Goal: Task Accomplishment & Management: Manage account settings

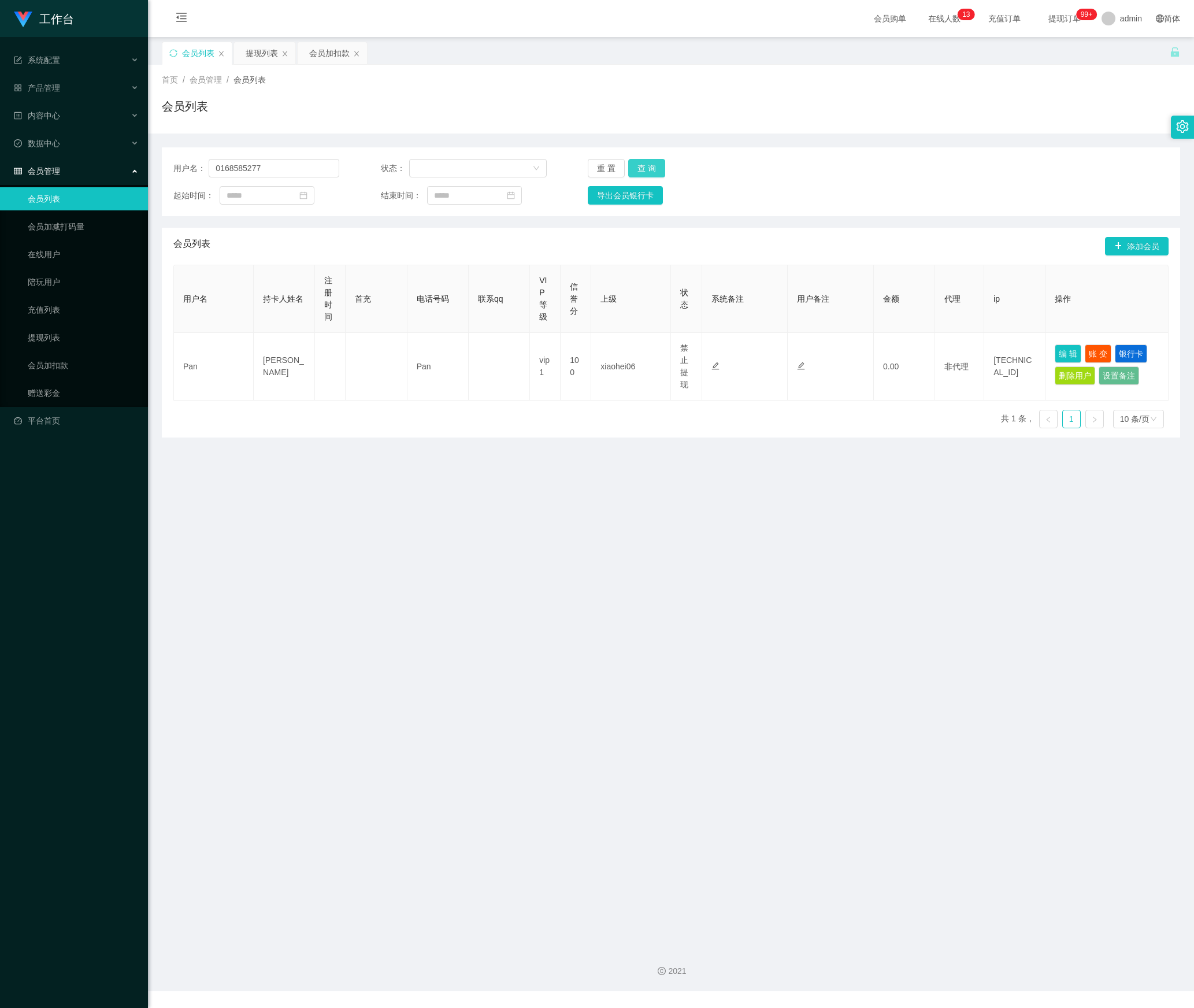
type input "0168585277"
click at [645, 171] on button "查 询" at bounding box center [647, 168] width 37 height 19
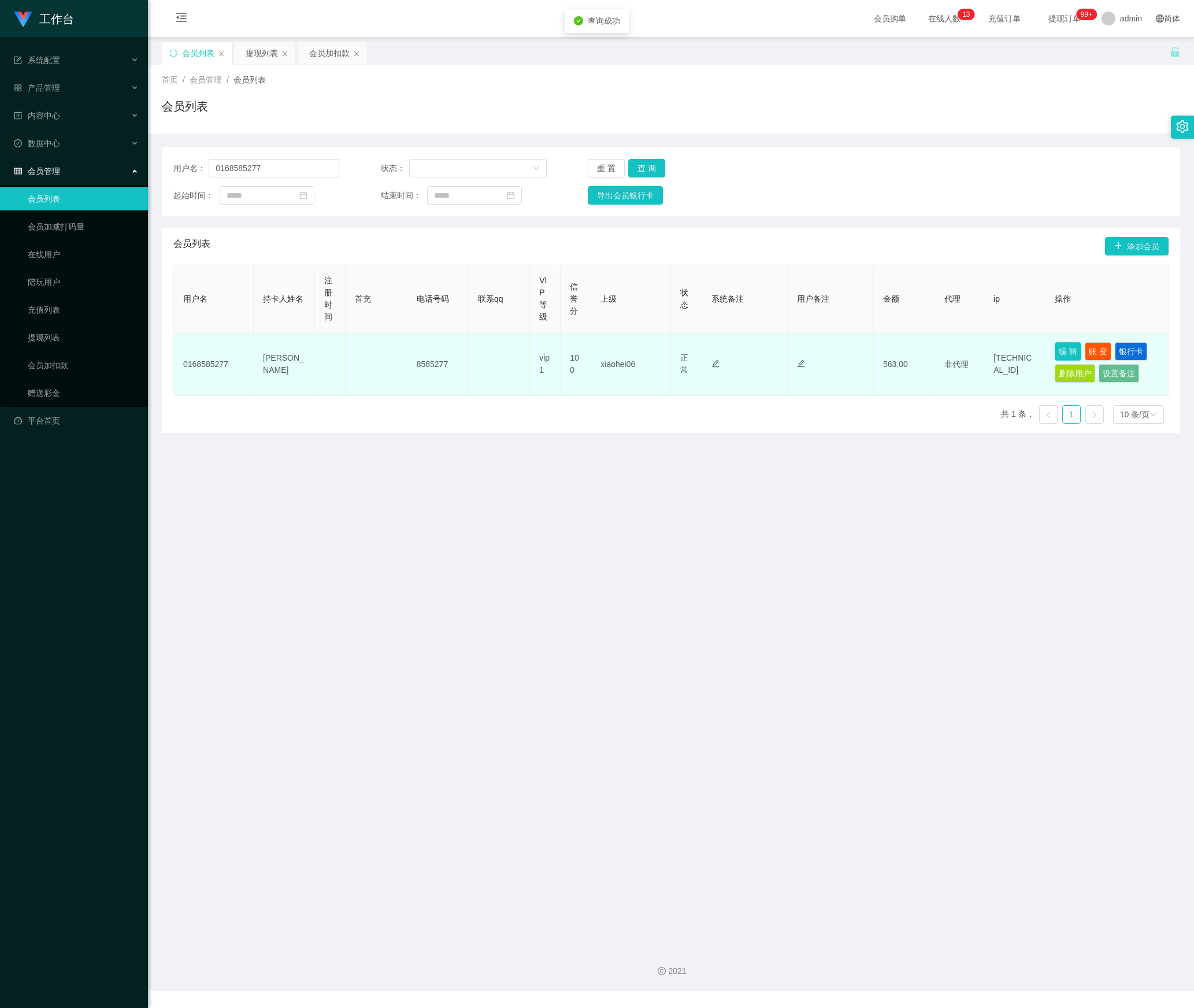
click at [1062, 354] on button "编 辑" at bounding box center [1068, 351] width 26 height 19
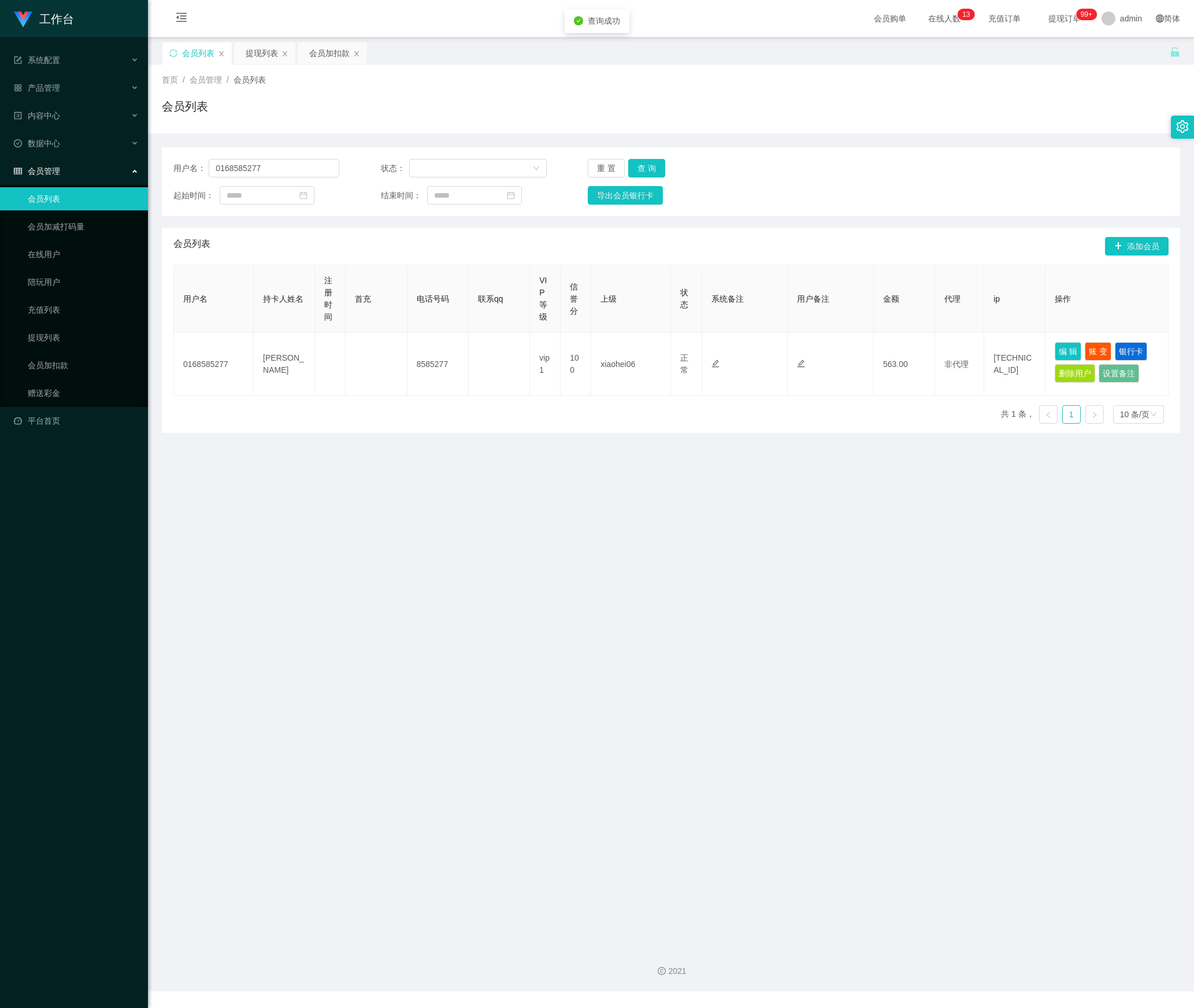
type input "0168585277"
type input "8585277"
type input "[PERSON_NAME]"
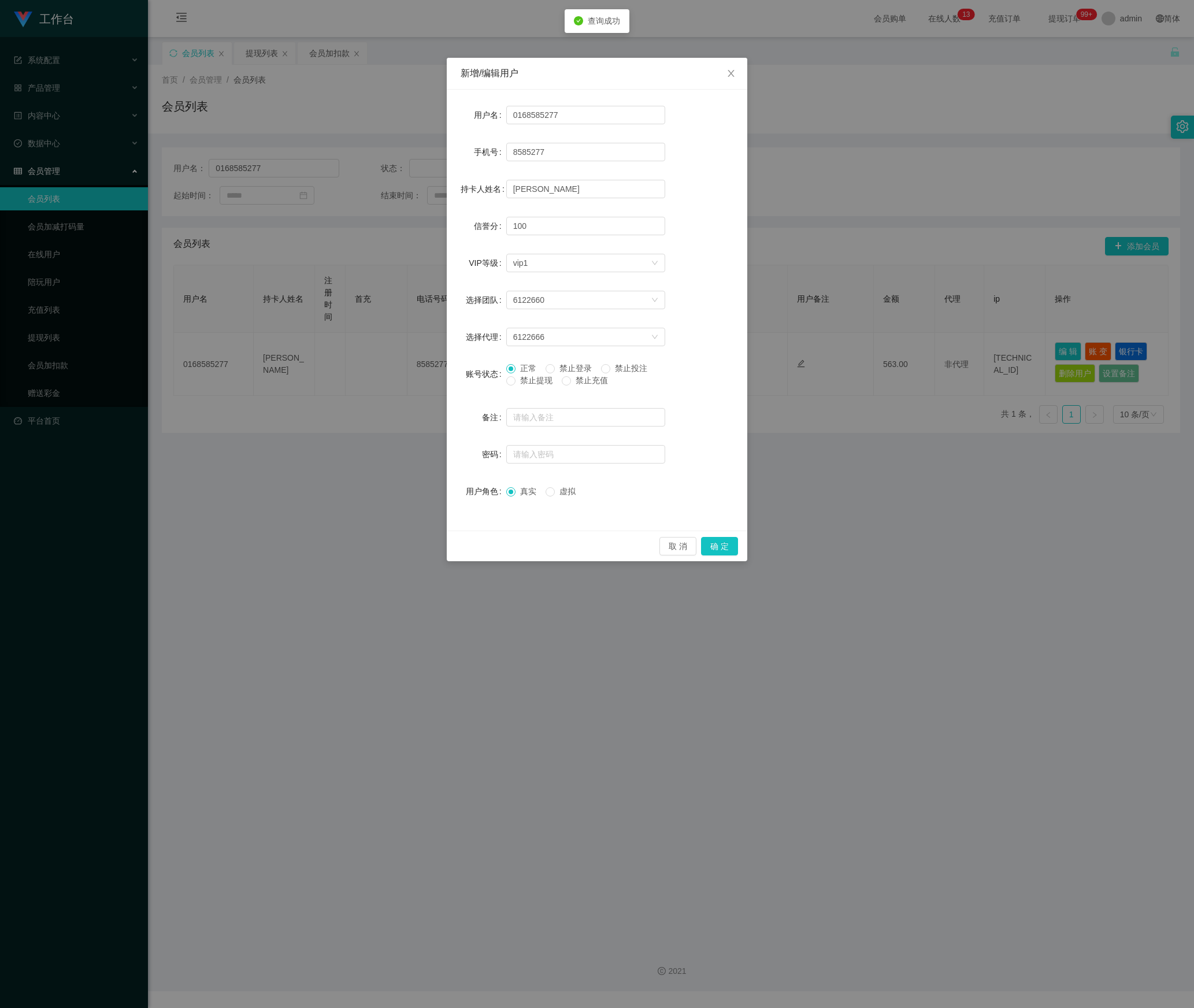
click at [537, 378] on span "禁止提现" at bounding box center [536, 380] width 42 height 9
click at [723, 543] on button "确 定" at bounding box center [720, 546] width 37 height 19
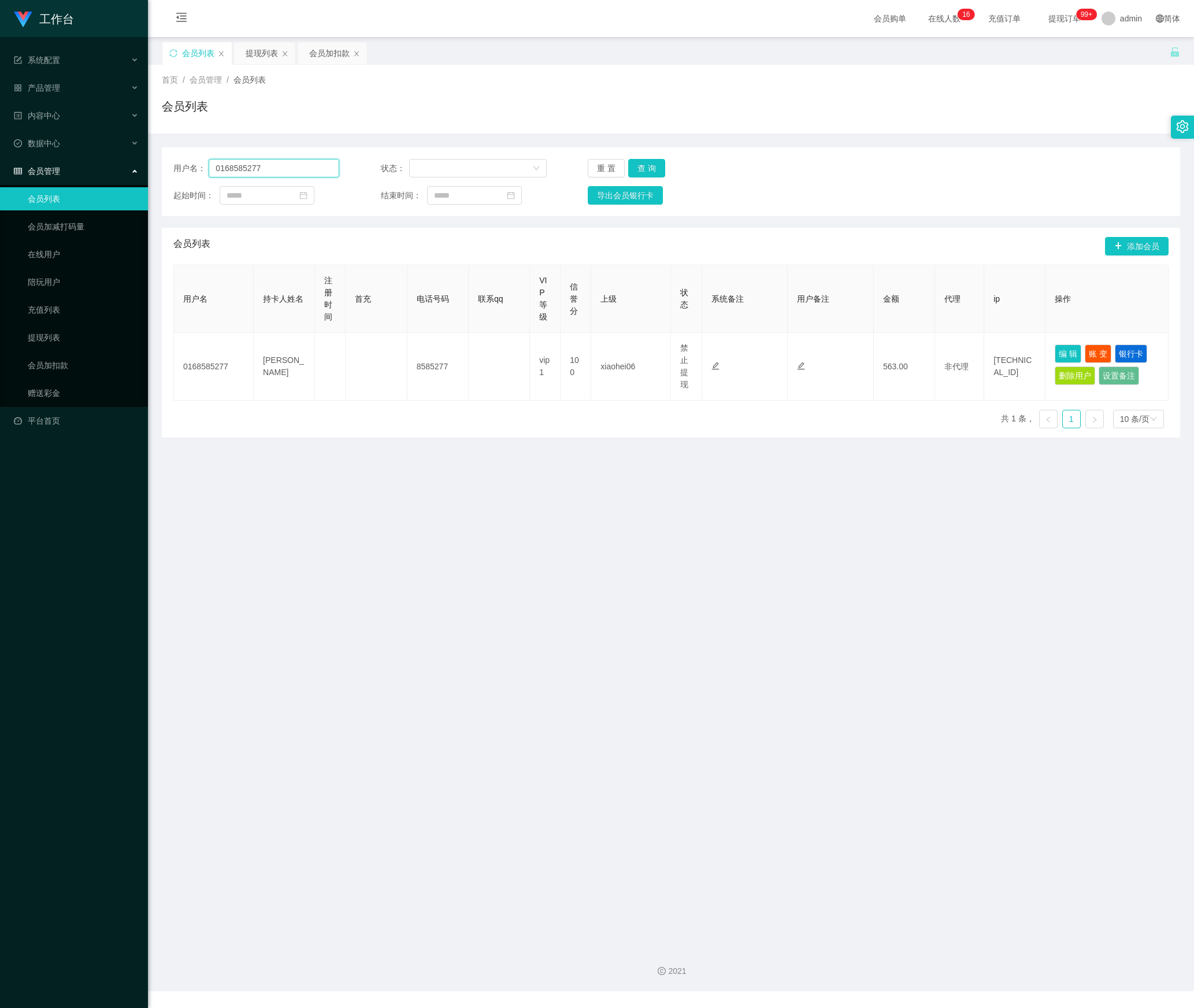
drag, startPoint x: 286, startPoint y: 165, endPoint x: 148, endPoint y: 178, distance: 138.6
click at [148, 178] on main "关闭左侧 关闭右侧 关闭其它 刷新页面 会员列表 提现列表 会员加扣款 首页 / 会员管理 / 会员列表 / 会员列表 用户名： 0168585277 状态：…" at bounding box center [671, 487] width 1046 height 901
paste input "[PERSON_NAME]"
type input "[PERSON_NAME]"
click at [654, 170] on button "查 询" at bounding box center [647, 168] width 37 height 19
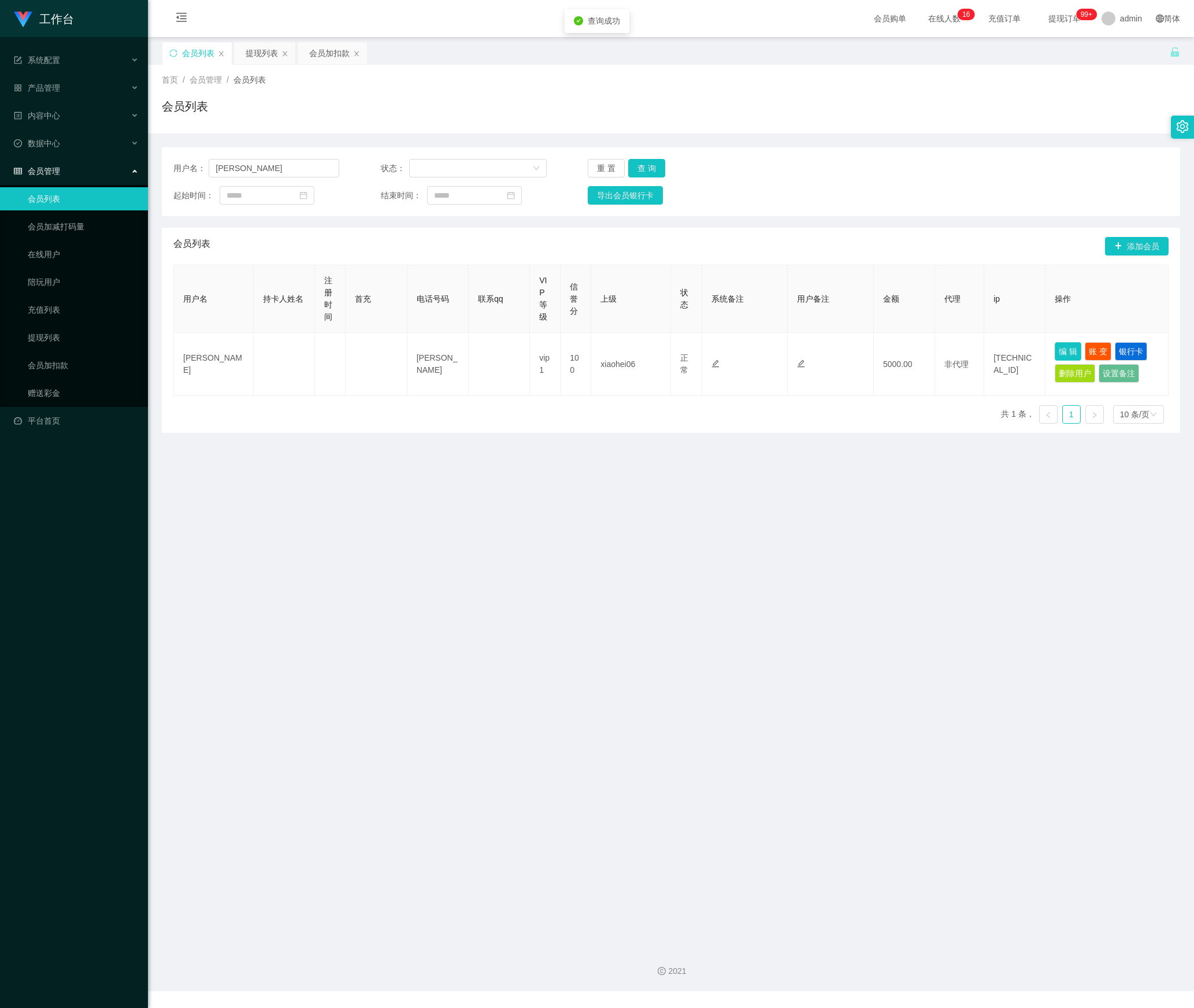
click at [1055, 351] on button "编 辑" at bounding box center [1068, 351] width 26 height 19
type input "[PERSON_NAME]"
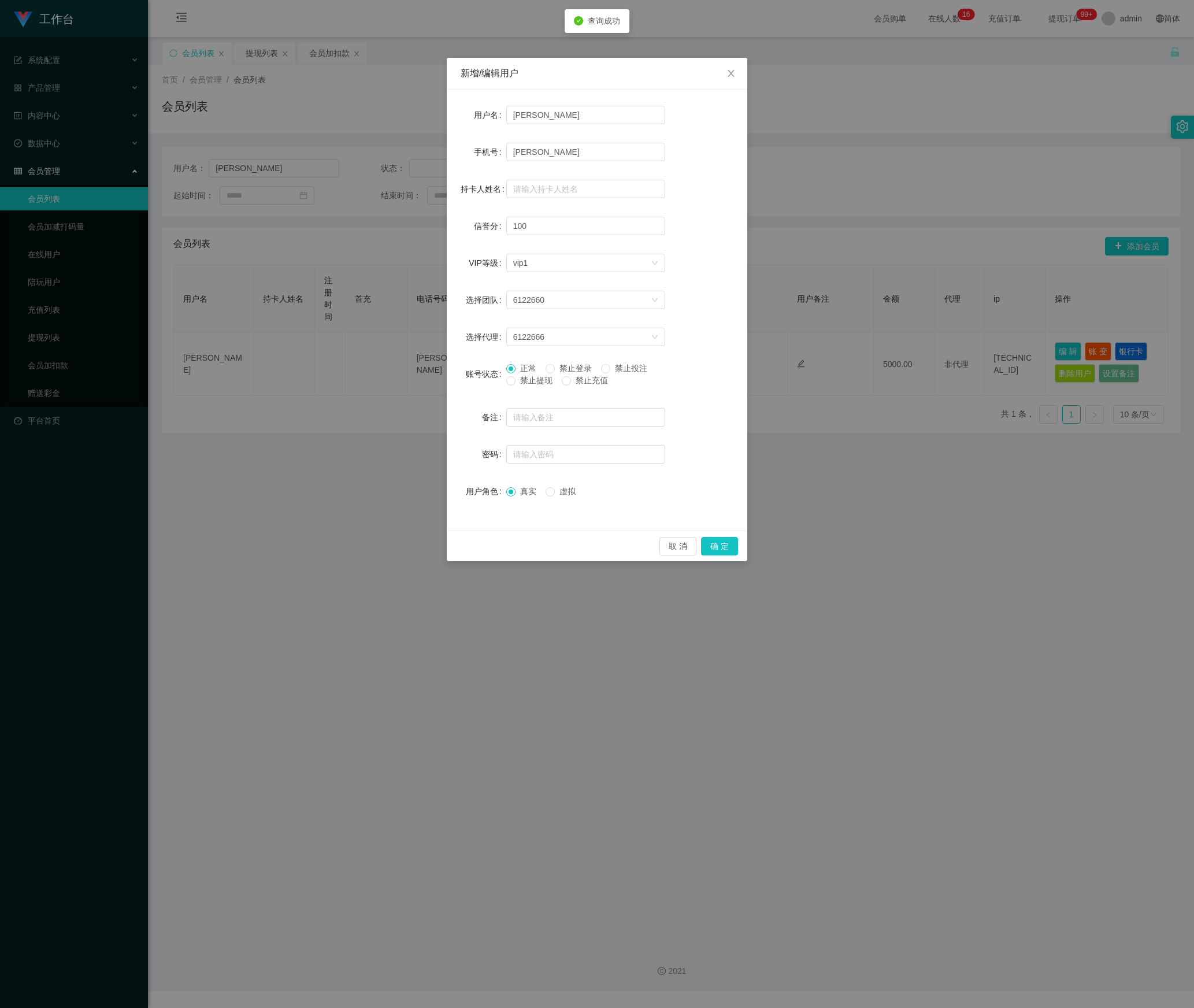
click at [523, 380] on span "禁止提现" at bounding box center [536, 380] width 42 height 9
click at [727, 553] on button "确 定" at bounding box center [720, 546] width 37 height 19
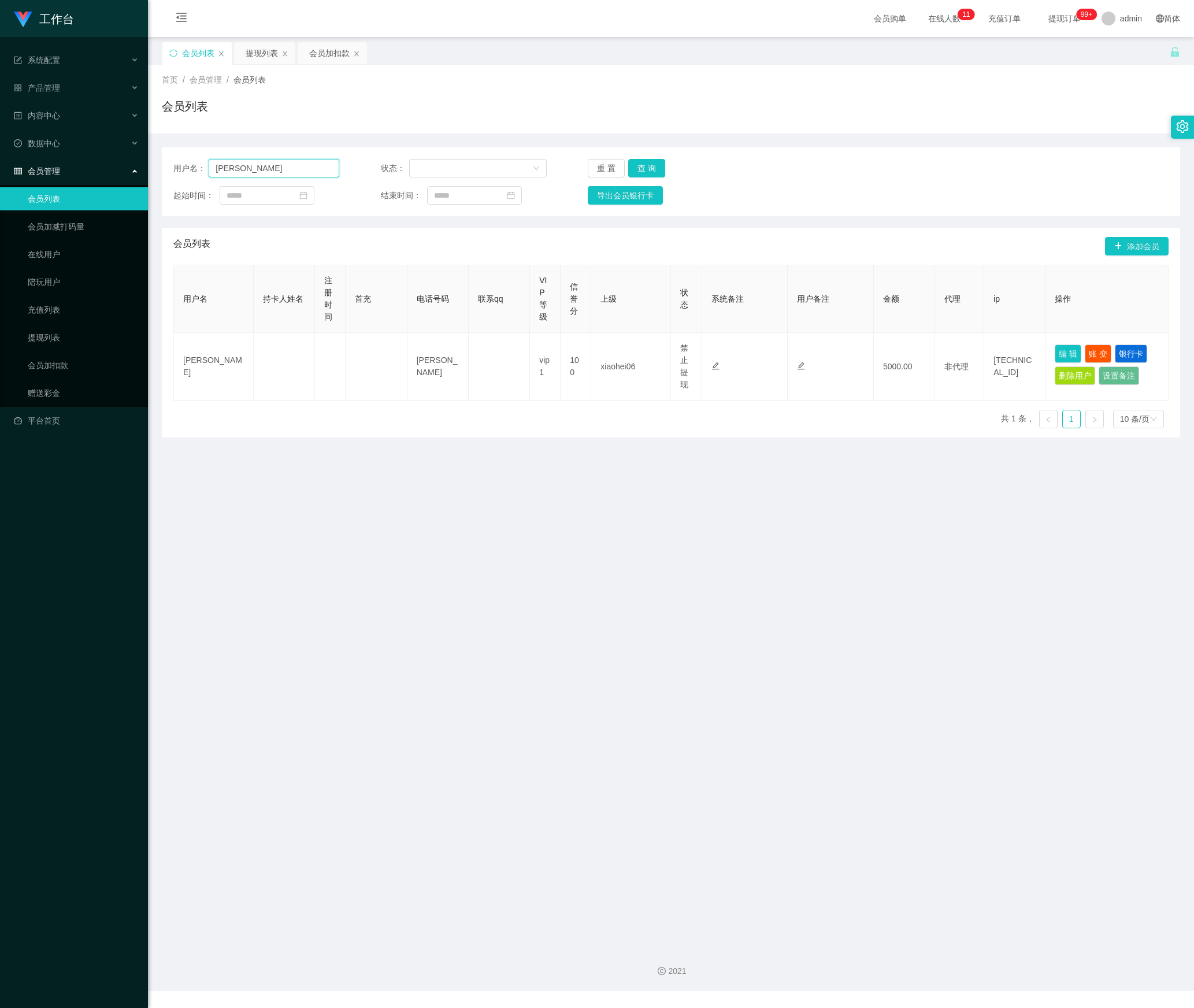
drag, startPoint x: 261, startPoint y: 159, endPoint x: 485, endPoint y: 184, distance: 225.4
click at [132, 166] on section "工作台 系统配置 产品管理 内容中心 数据中心 会员管理 会员列表 会员加减打码量 在线用户 陪玩用户 充值列表 提现列表 会员加扣款 赠送彩金 平台首页 保…" at bounding box center [597, 496] width 1194 height 991
paste input "98528033"
type input "98528033"
drag, startPoint x: 636, startPoint y: 161, endPoint x: 646, endPoint y: 165, distance: 10.8
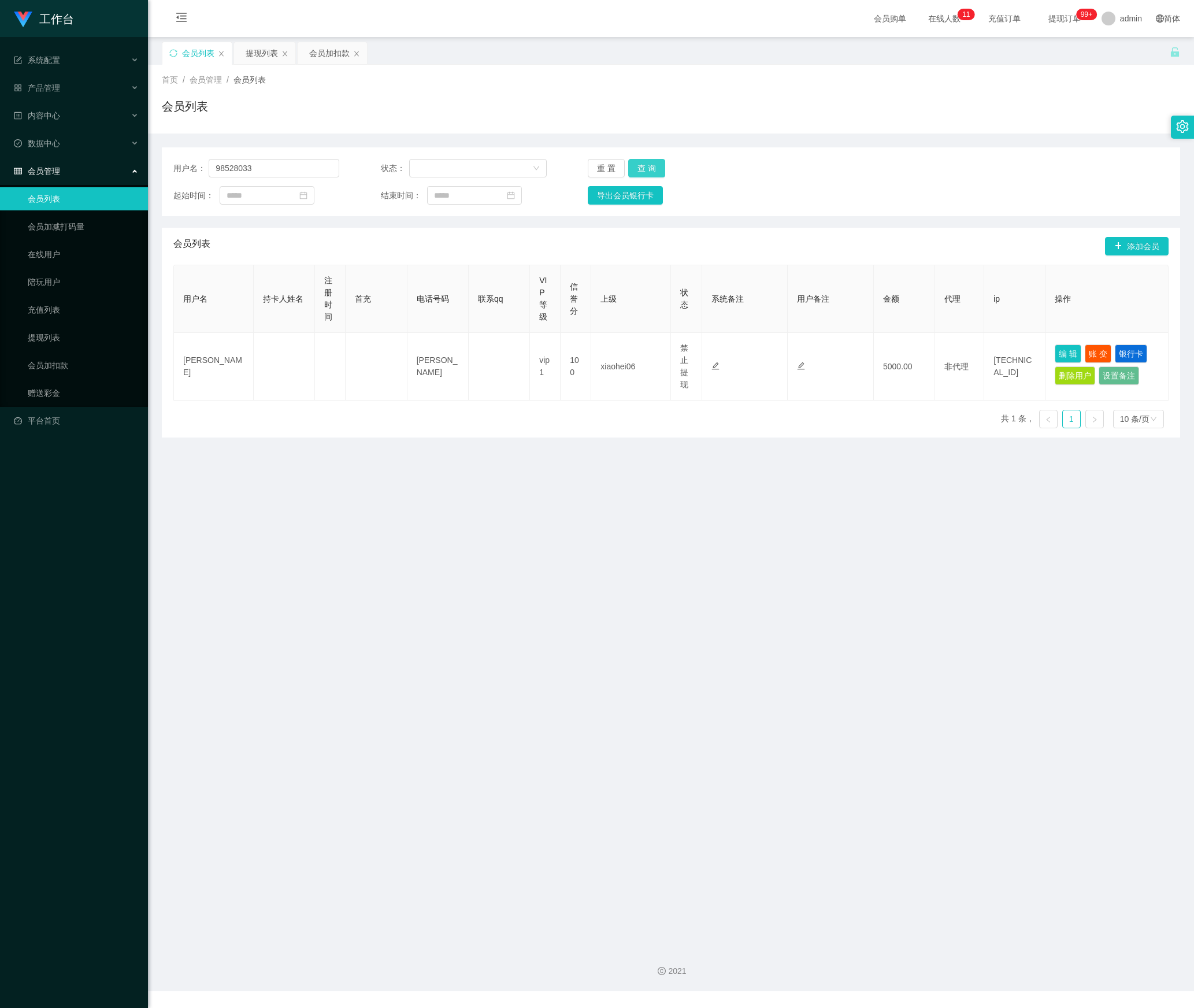
click at [636, 161] on button "查 询" at bounding box center [647, 168] width 37 height 19
click at [1055, 347] on button "编 辑" at bounding box center [1068, 351] width 26 height 19
type input "98528033"
type input "Soh En [PERSON_NAME]"
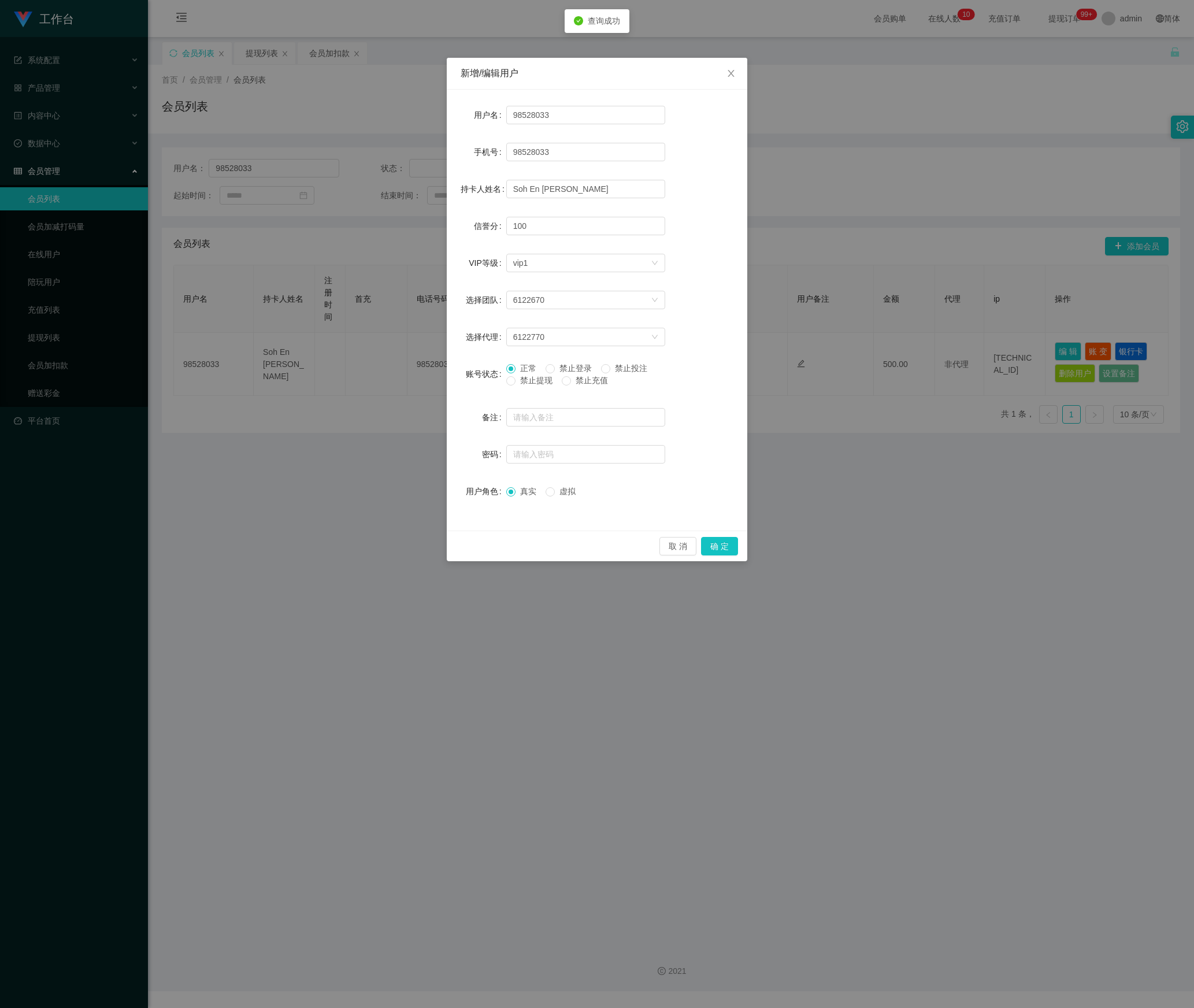
click at [533, 373] on span "正常" at bounding box center [528, 368] width 26 height 9
click at [534, 383] on span "禁止提现" at bounding box center [536, 380] width 42 height 9
click at [710, 550] on button "确 定" at bounding box center [720, 546] width 37 height 19
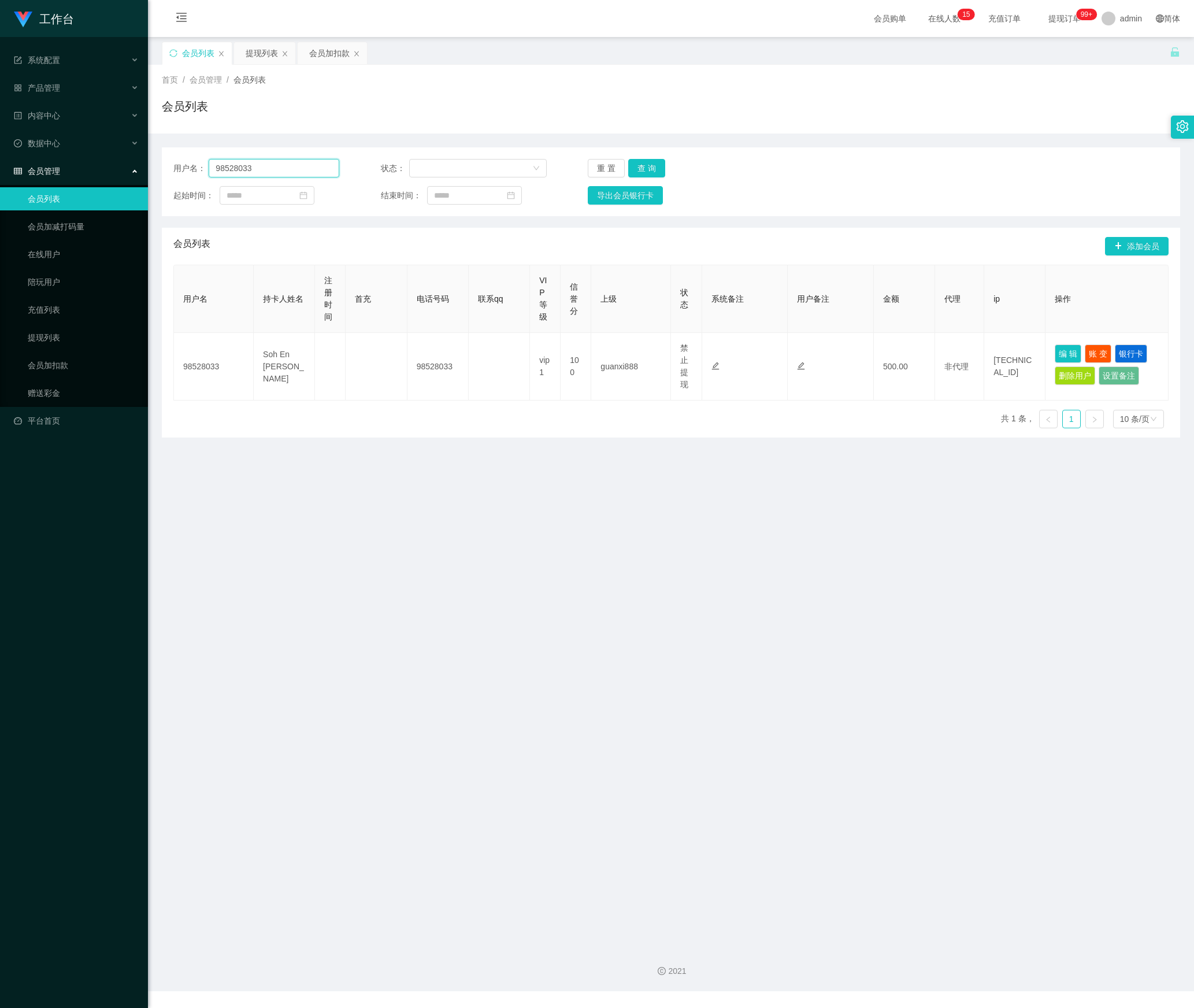
drag, startPoint x: 283, startPoint y: 170, endPoint x: 67, endPoint y: 170, distance: 216.0
click at [67, 170] on section "工作台 系统配置 产品管理 内容中心 数据中心 会员管理 会员列表 会员加减打码量 在线用户 陪玩用户 充值列表 提现列表 会员加扣款 赠送彩金 平台首页 保…" at bounding box center [597, 496] width 1194 height 991
paste input "Matchalattae"
type input "Matchalattae"
drag, startPoint x: 652, startPoint y: 165, endPoint x: 682, endPoint y: 194, distance: 41.7
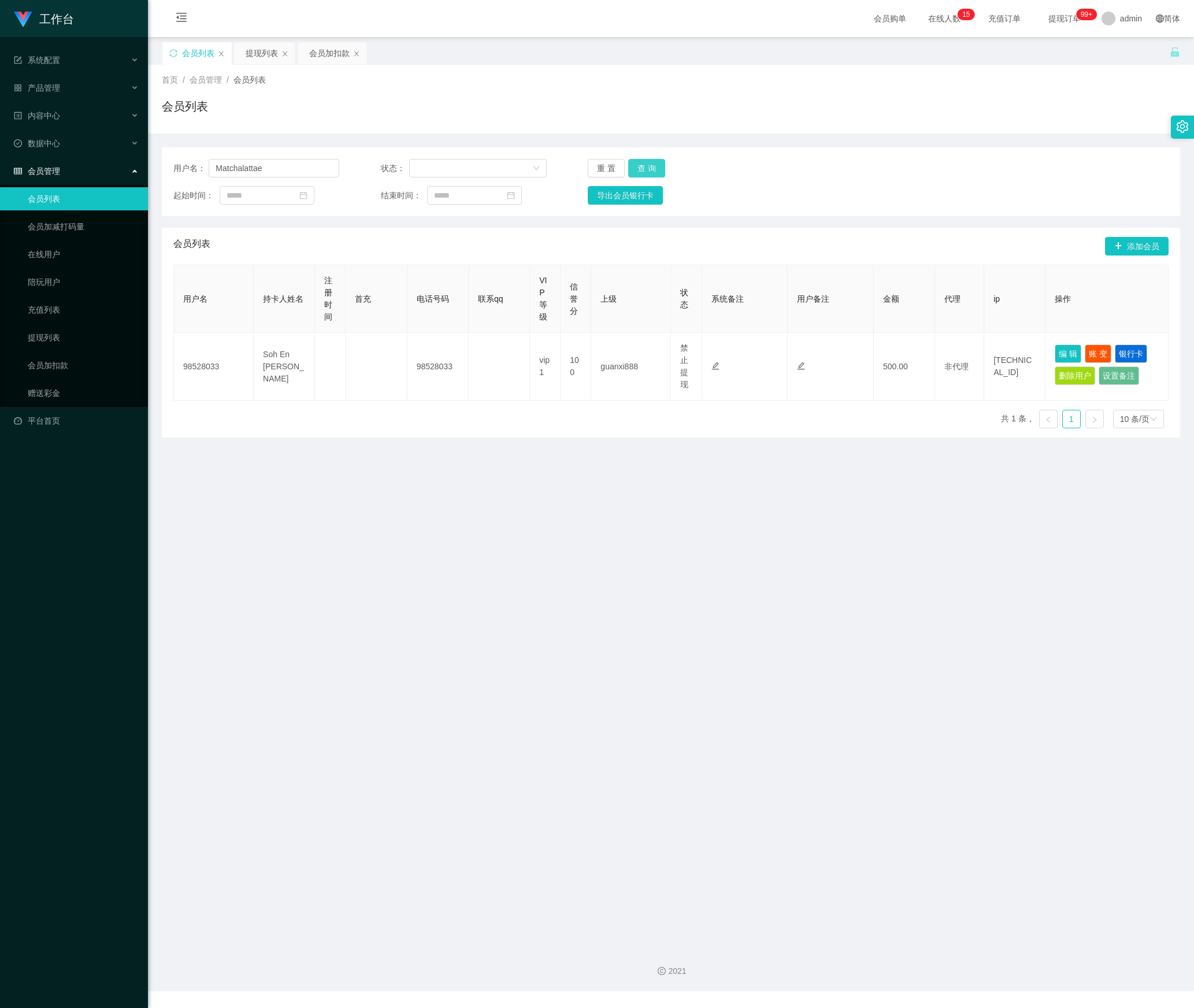
click at [652, 165] on button "查 询" at bounding box center [647, 168] width 37 height 19
drag, startPoint x: 1066, startPoint y: 347, endPoint x: 1047, endPoint y: 362, distance: 24.2
click at [1064, 347] on button "编 辑" at bounding box center [1068, 351] width 26 height 19
type input "Matchalattae"
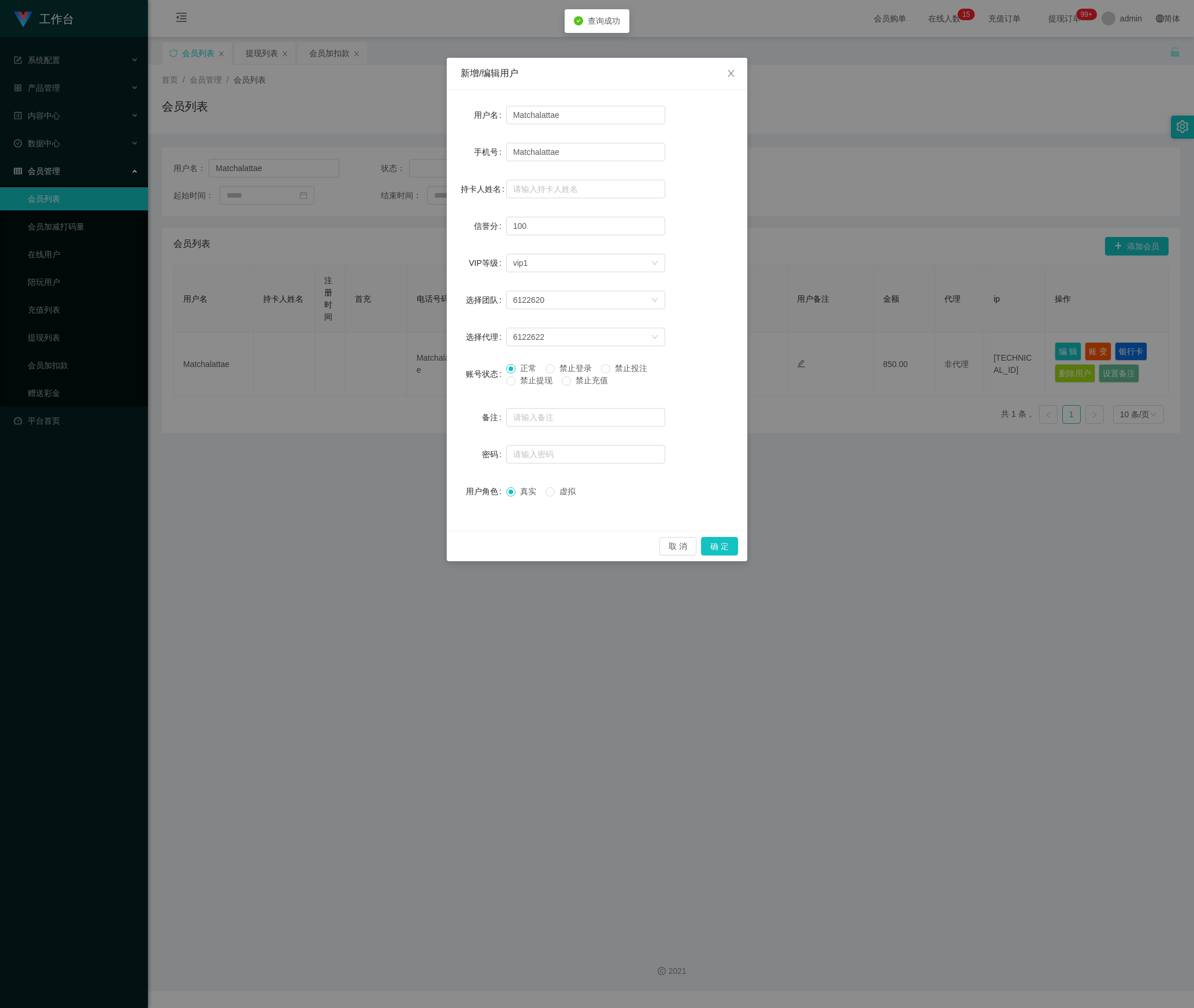
click at [524, 383] on span "禁止提现" at bounding box center [536, 380] width 42 height 9
click at [720, 550] on button "确 定" at bounding box center [720, 546] width 37 height 19
